Goal: Task Accomplishment & Management: Manage account settings

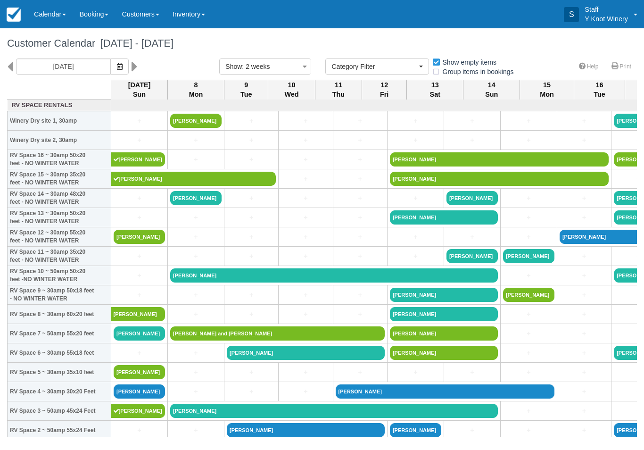
select select
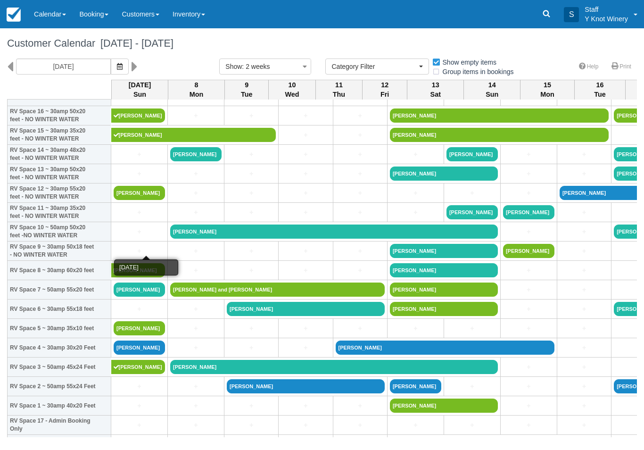
scroll to position [43, 0]
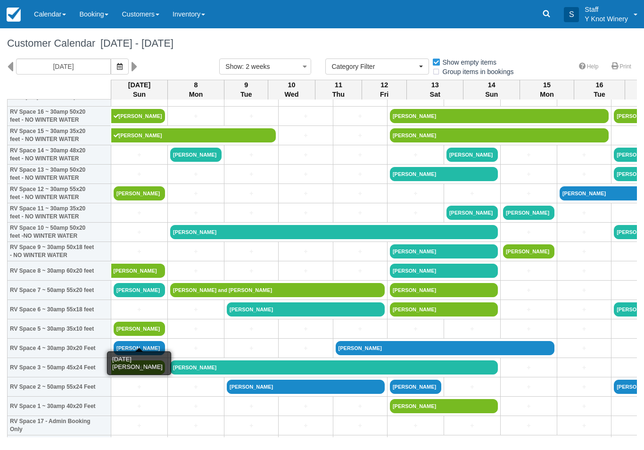
click at [126, 336] on link "[PERSON_NAME]" at bounding box center [139, 329] width 51 height 14
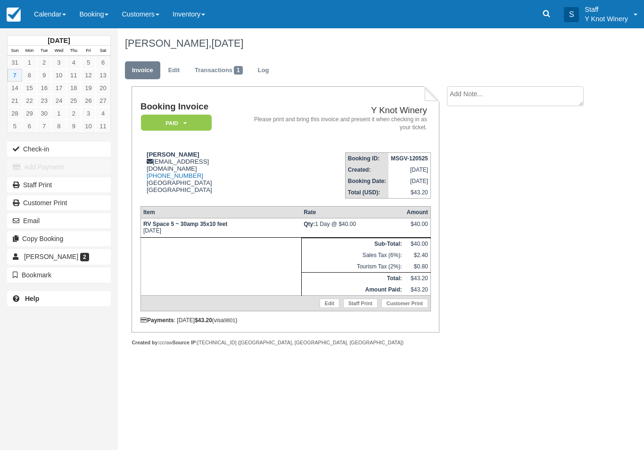
click at [325, 308] on link "Edit" at bounding box center [330, 303] width 20 height 9
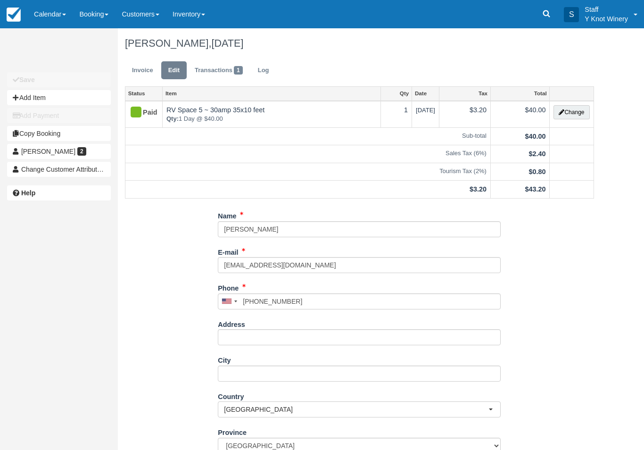
click at [565, 113] on button "Change" at bounding box center [572, 112] width 36 height 14
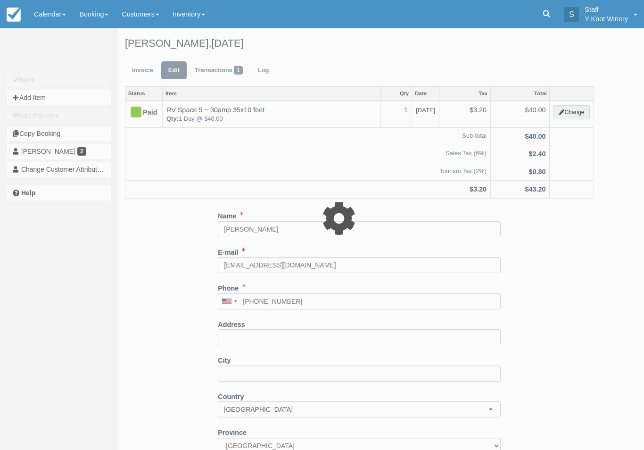
type input "40.00"
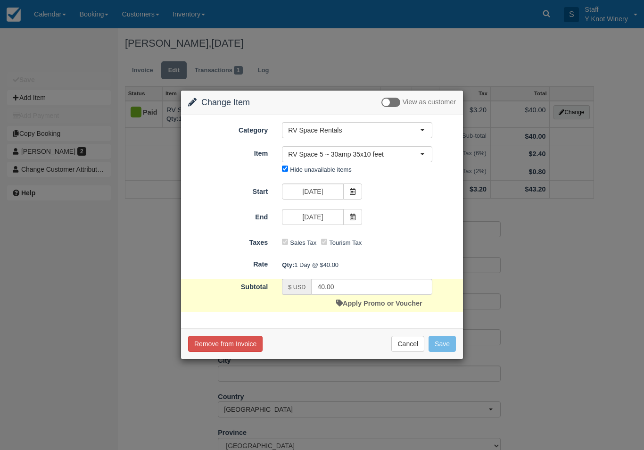
click at [395, 148] on button "RV Space 5 ~ 30amp 35x10 feet" at bounding box center [357, 154] width 150 height 16
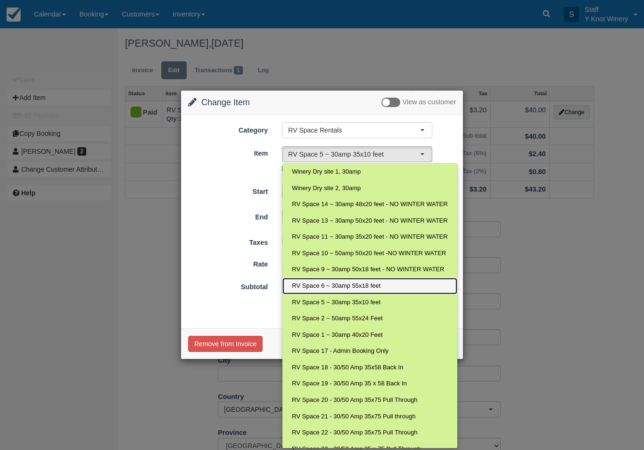
click at [347, 284] on span "RV Space 6 ~ 30amp 55x18 feet" at bounding box center [336, 286] width 89 height 9
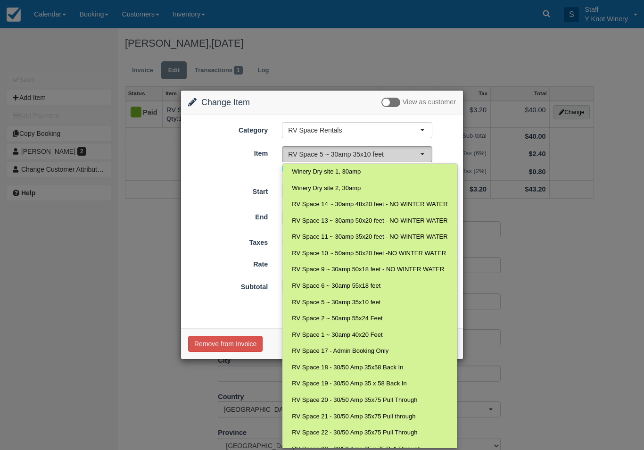
select select "18"
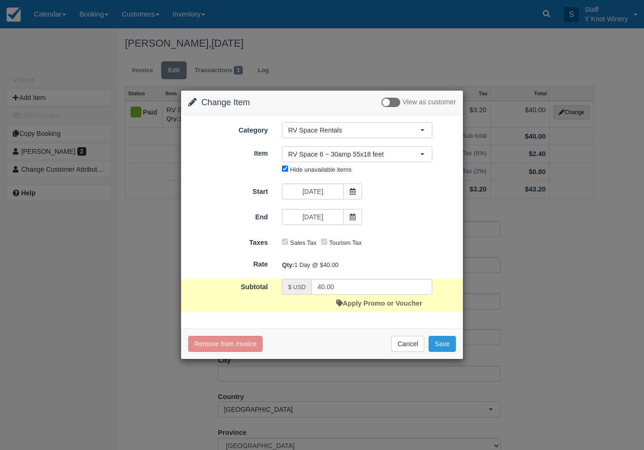
click at [441, 344] on button "Save" at bounding box center [442, 344] width 27 height 16
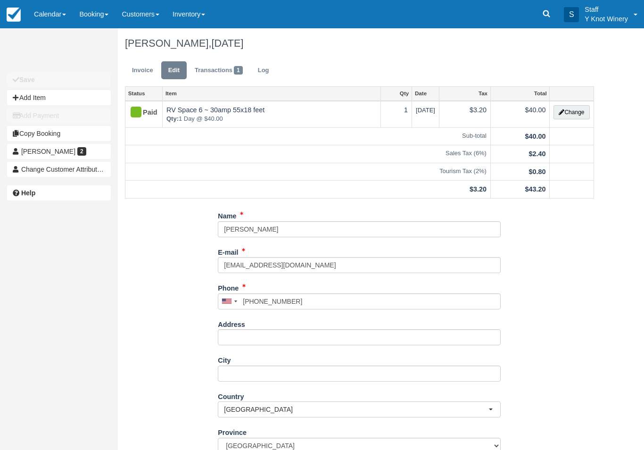
click at [142, 74] on link "Invoice" at bounding box center [142, 70] width 35 height 18
